Goal: Task Accomplishment & Management: Manage account settings

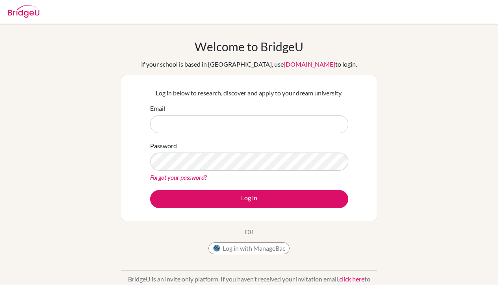
click at [250, 125] on input "Email" at bounding box center [249, 124] width 198 height 18
type input "[EMAIL_ADDRESS][DOMAIN_NAME]"
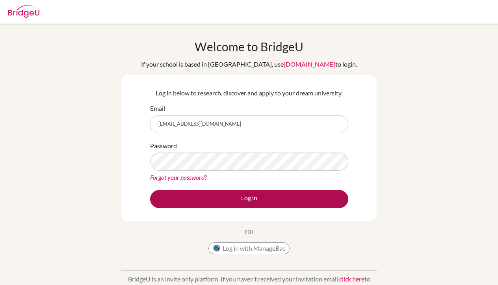
click at [164, 199] on button "Log in" at bounding box center [249, 199] width 198 height 18
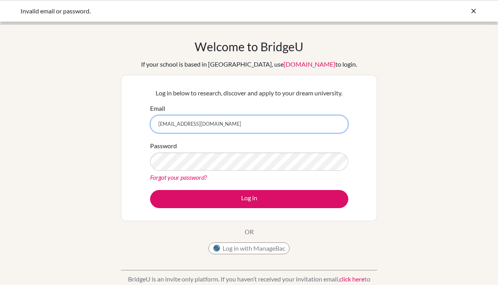
click at [183, 122] on input "[EMAIL_ADDRESS][DOMAIN_NAME]" at bounding box center [249, 124] width 198 height 18
click at [181, 121] on input "[EMAIL_ADDRESS][DOMAIN_NAME]" at bounding box center [249, 124] width 198 height 18
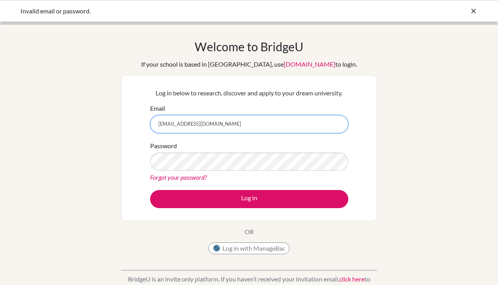
type input "[EMAIL_ADDRESS][DOMAIN_NAME]"
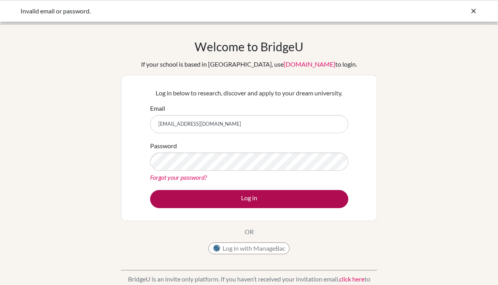
click at [171, 200] on button "Log in" at bounding box center [249, 199] width 198 height 18
